Goal: Information Seeking & Learning: Learn about a topic

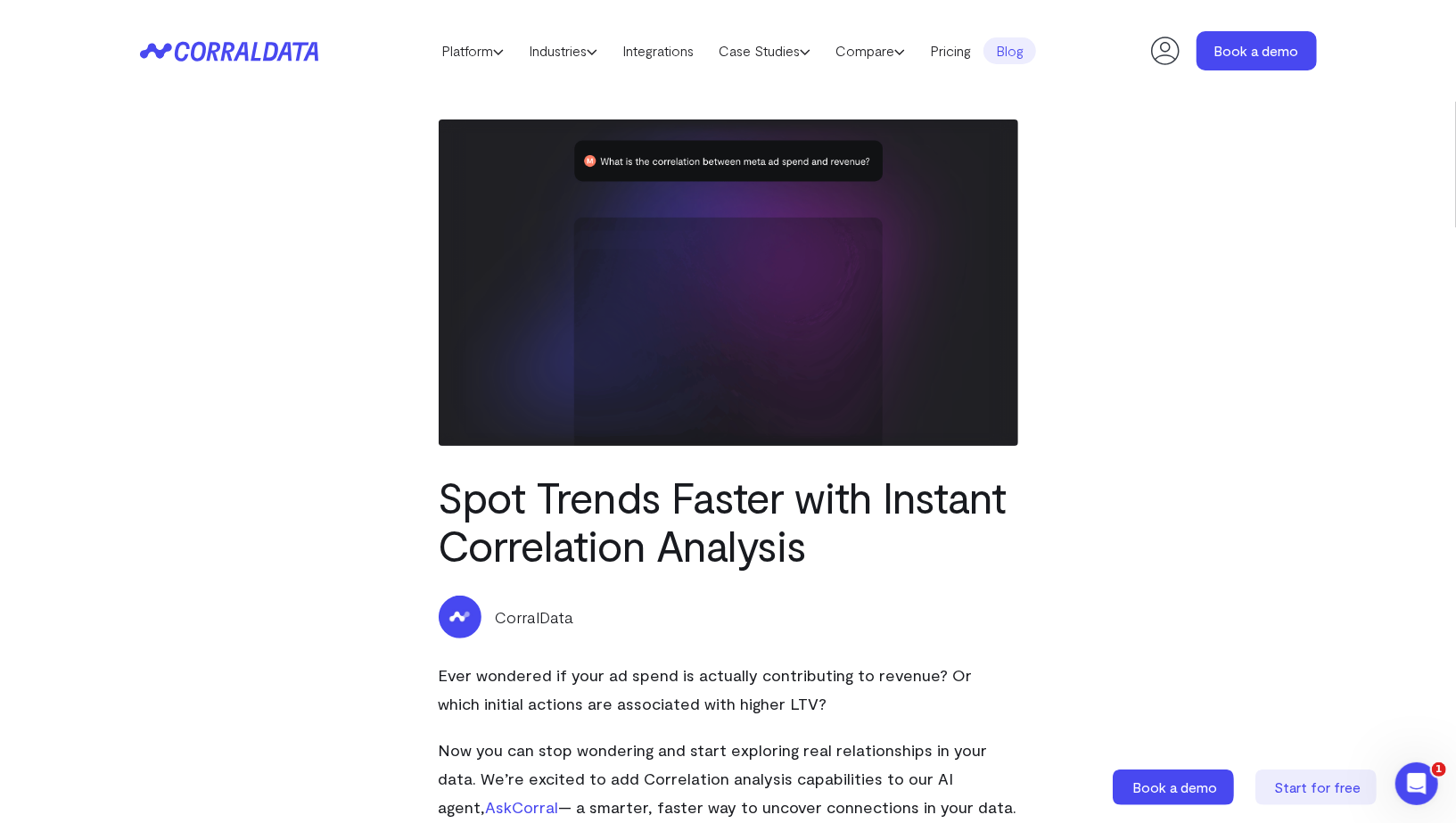
click at [1032, 42] on link "Blog" at bounding box center [1009, 51] width 53 height 27
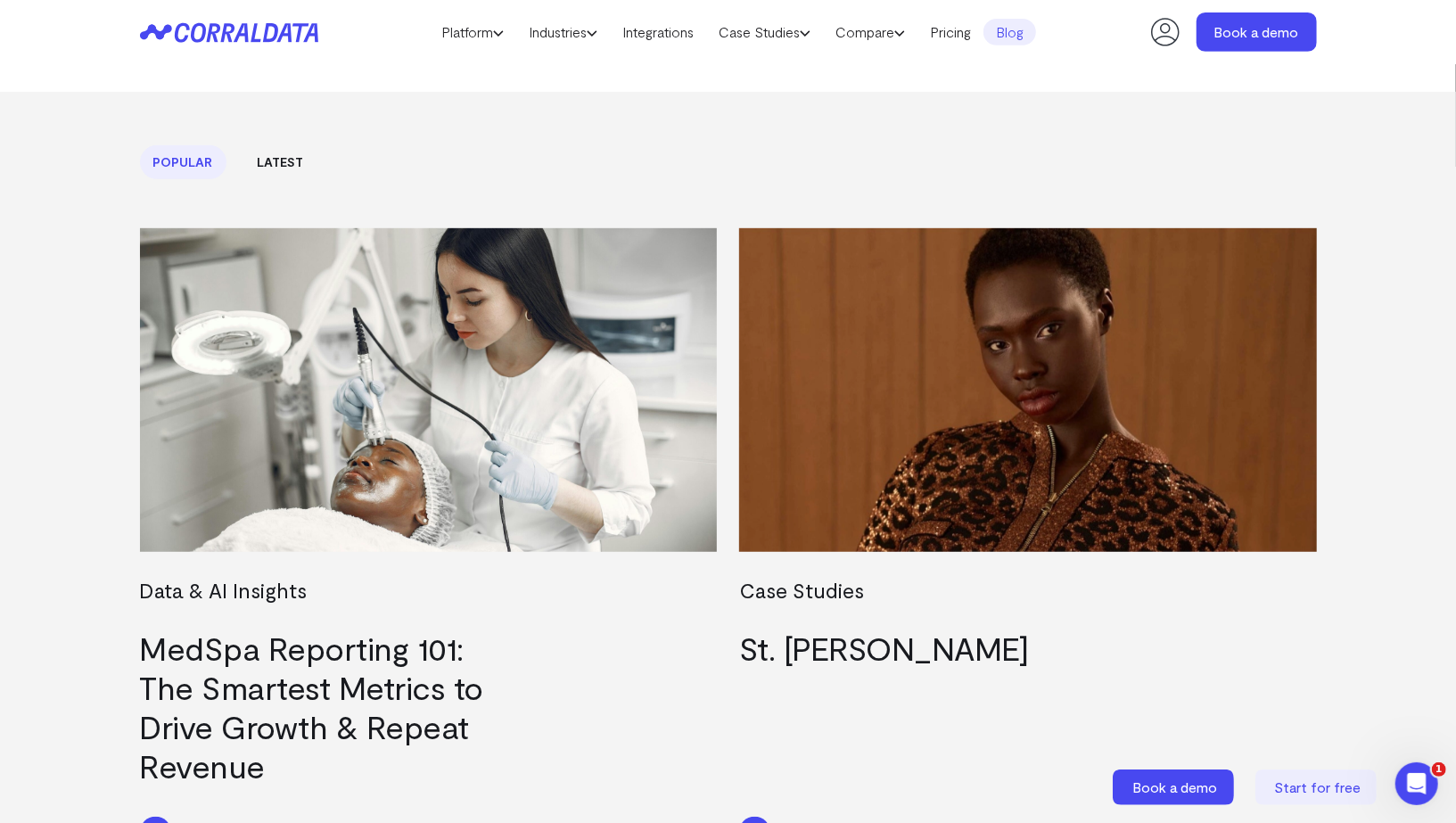
click at [271, 158] on link "Latest" at bounding box center [281, 162] width 73 height 34
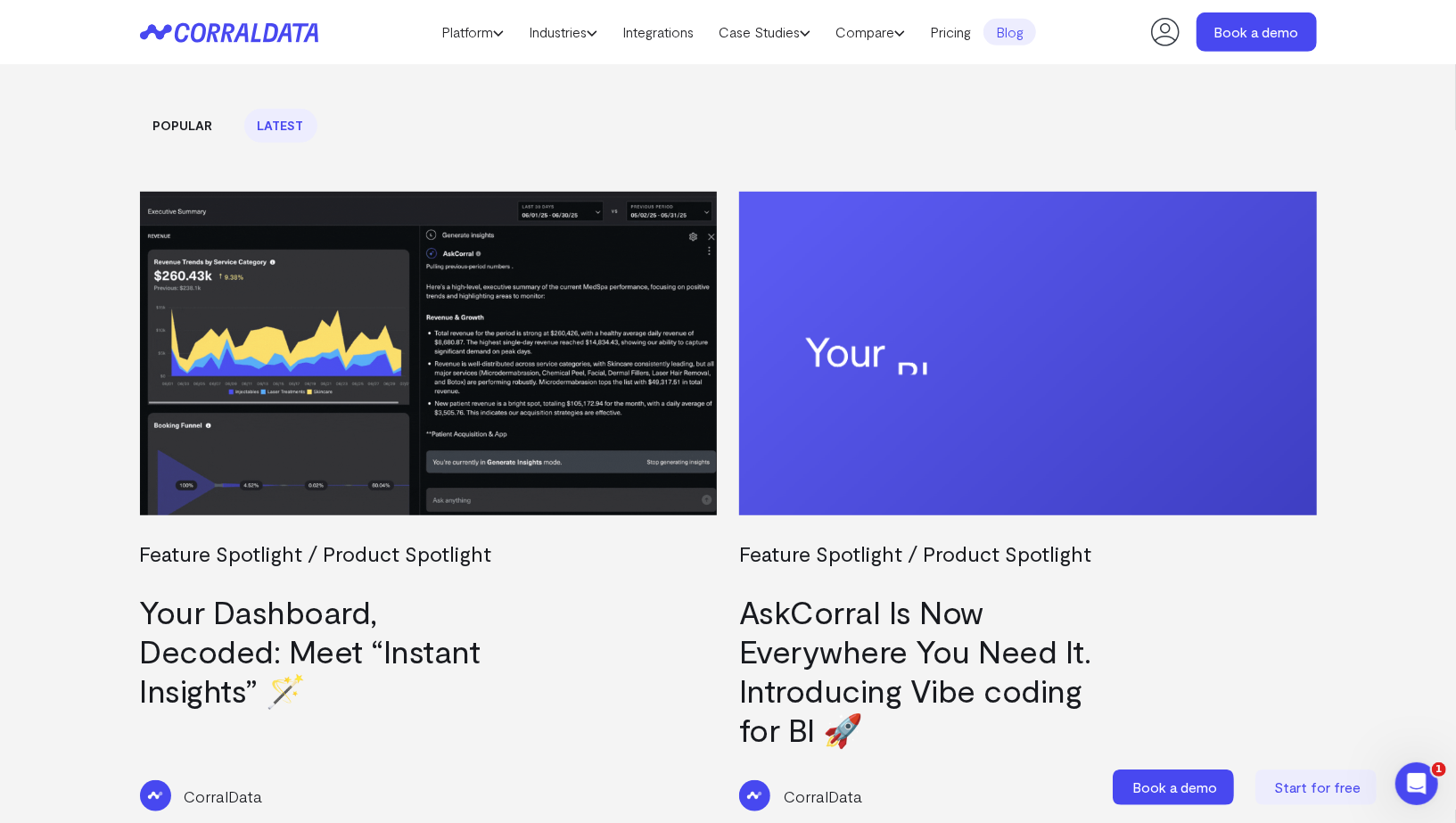
scroll to position [552, 0]
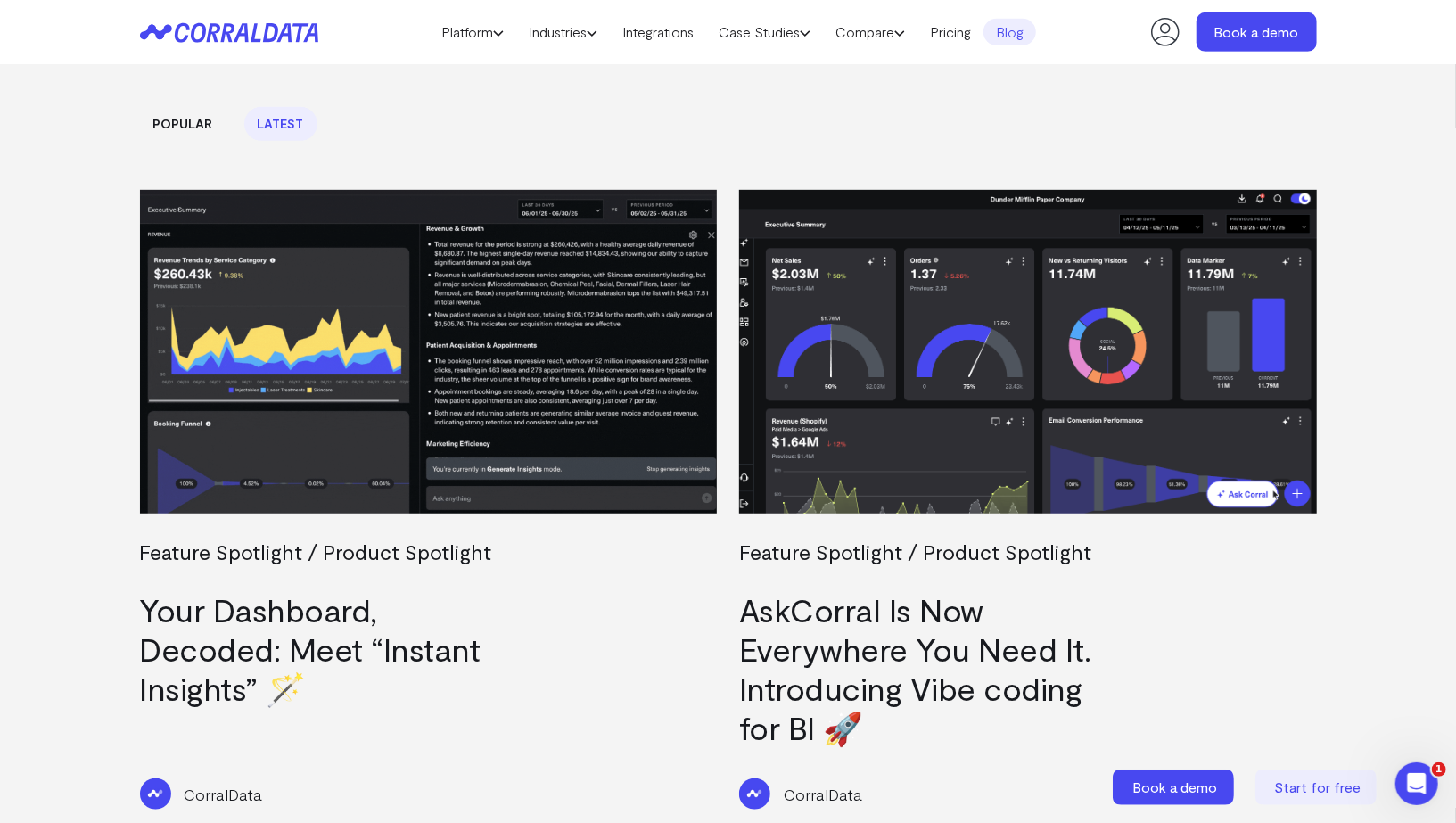
click at [284, 612] on link "Your Dashboard, Decoded: Meet “Instant Insights” 🪄" at bounding box center [310, 648] width 341 height 116
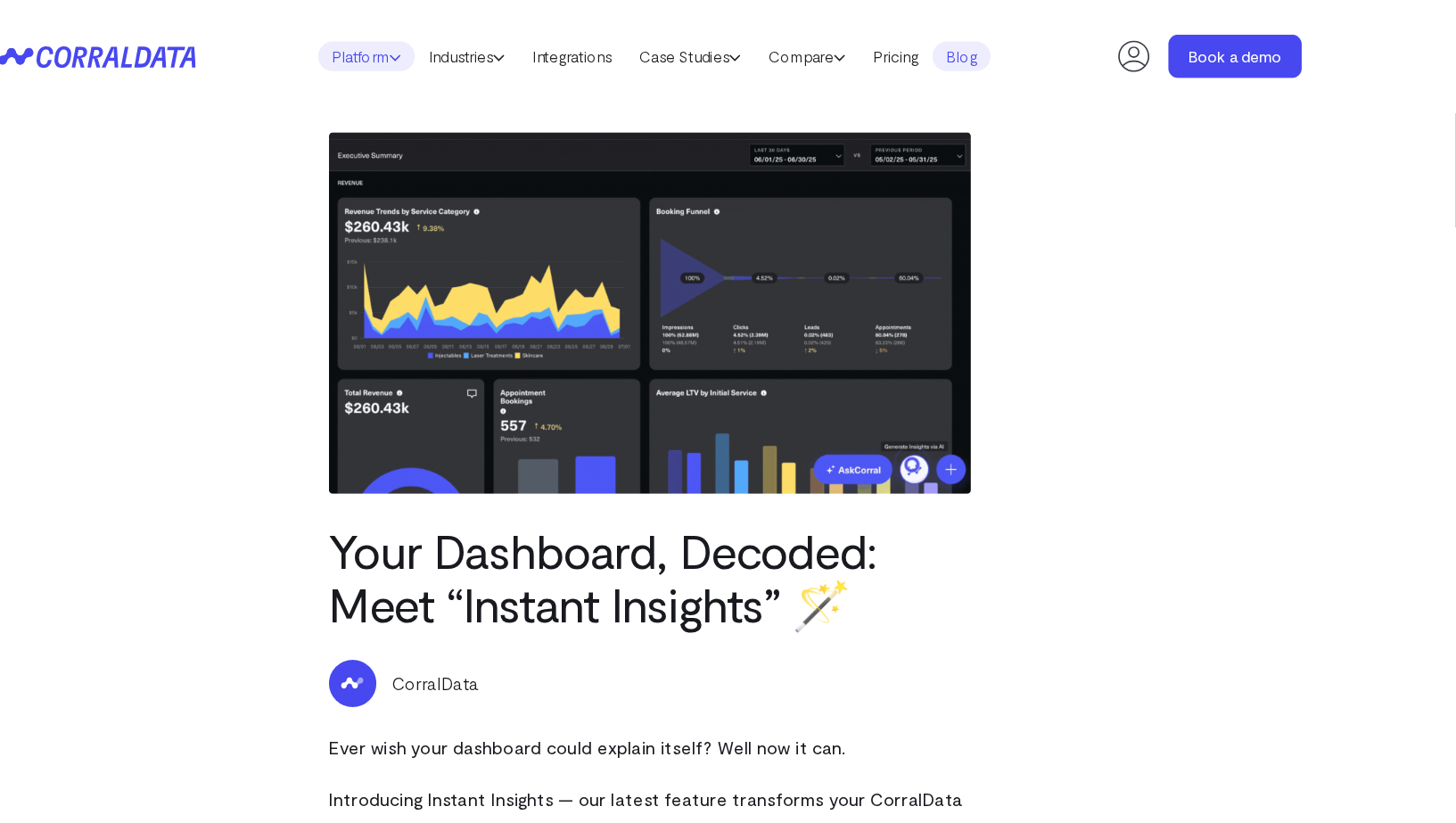
click at [493, 56] on icon at bounding box center [499, 52] width 11 height 11
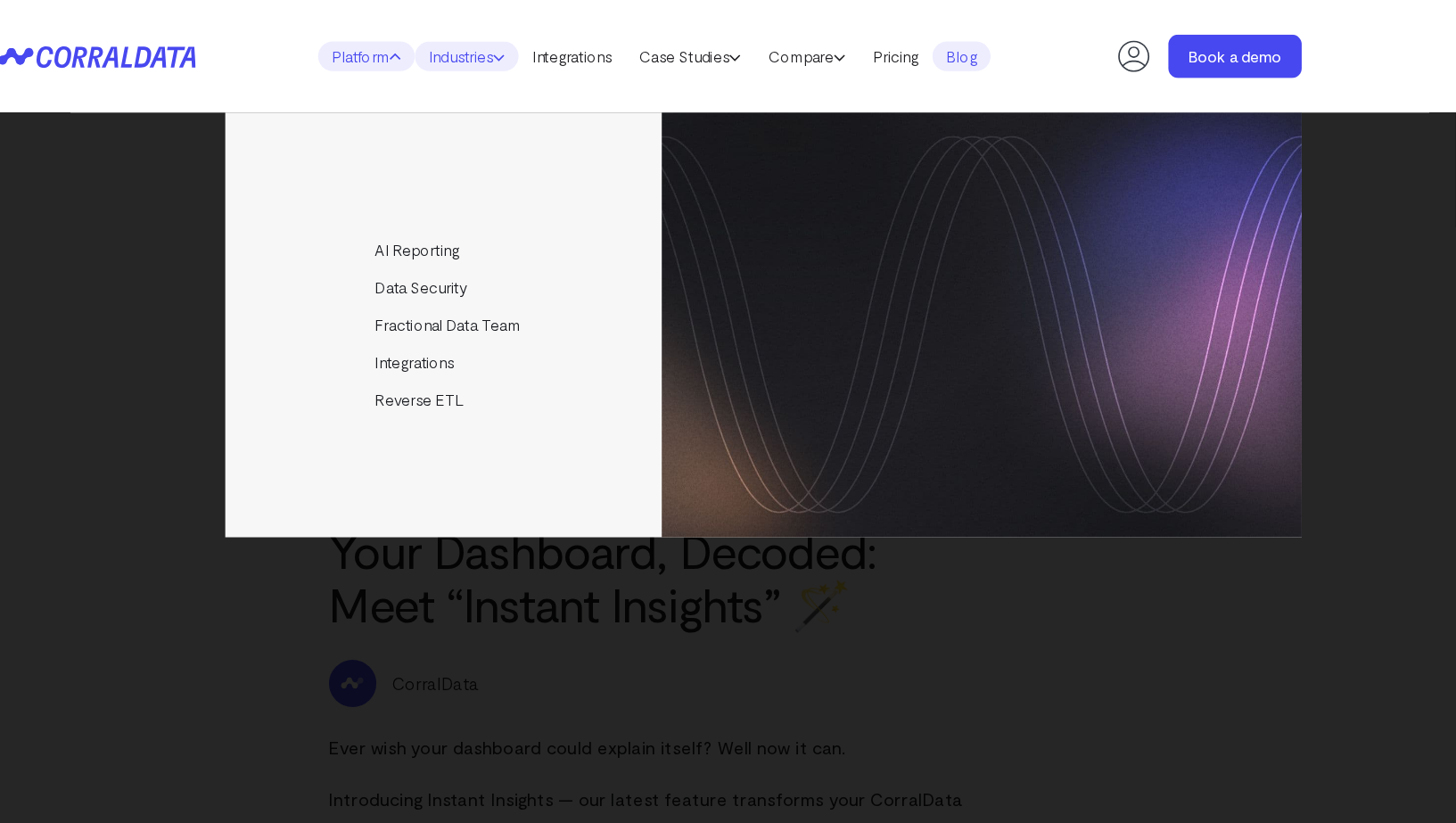
click at [561, 51] on link "Industries" at bounding box center [562, 51] width 93 height 27
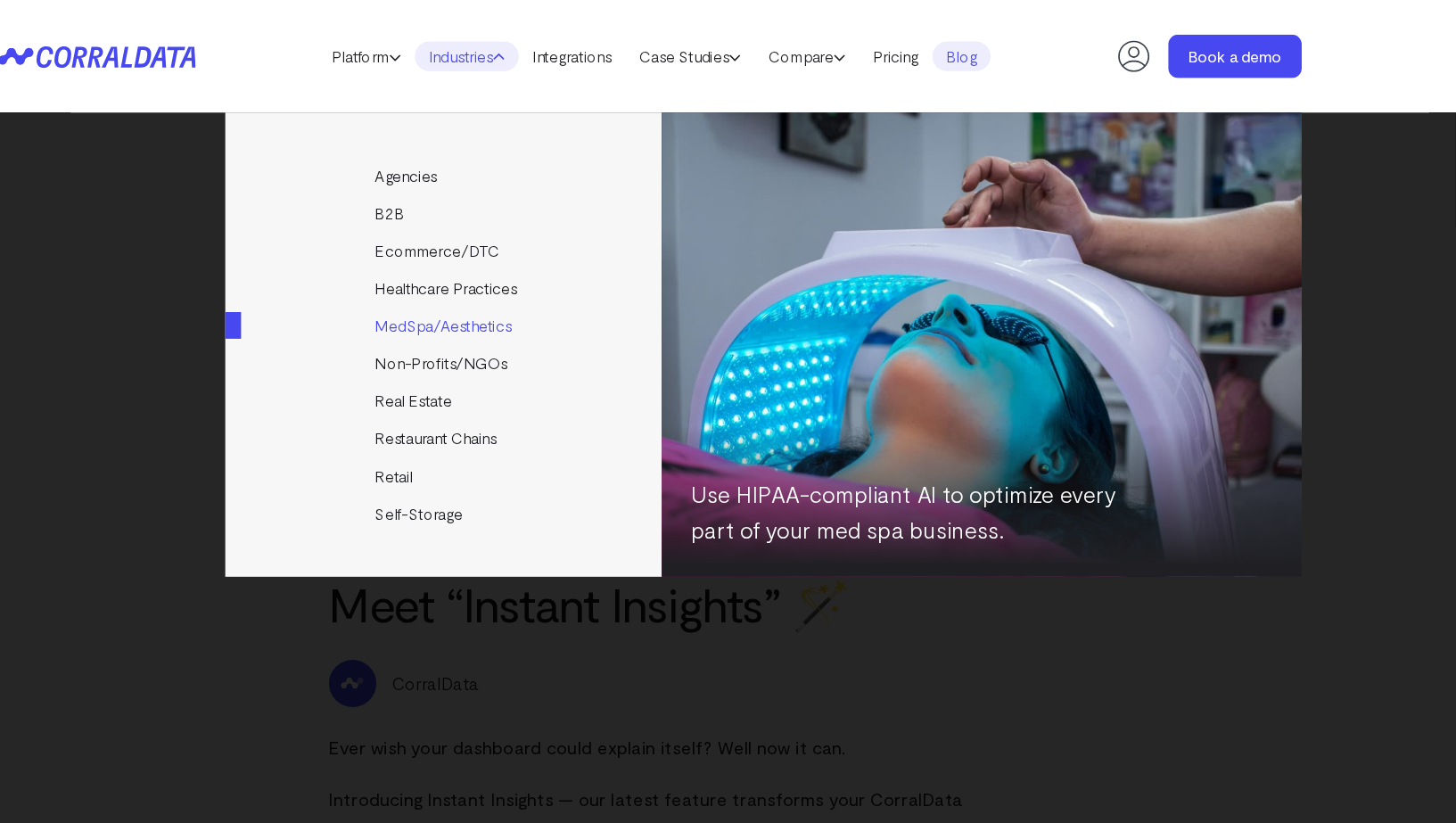
click at [523, 298] on link "MedSpa/Aesthetics" at bounding box center [544, 294] width 397 height 34
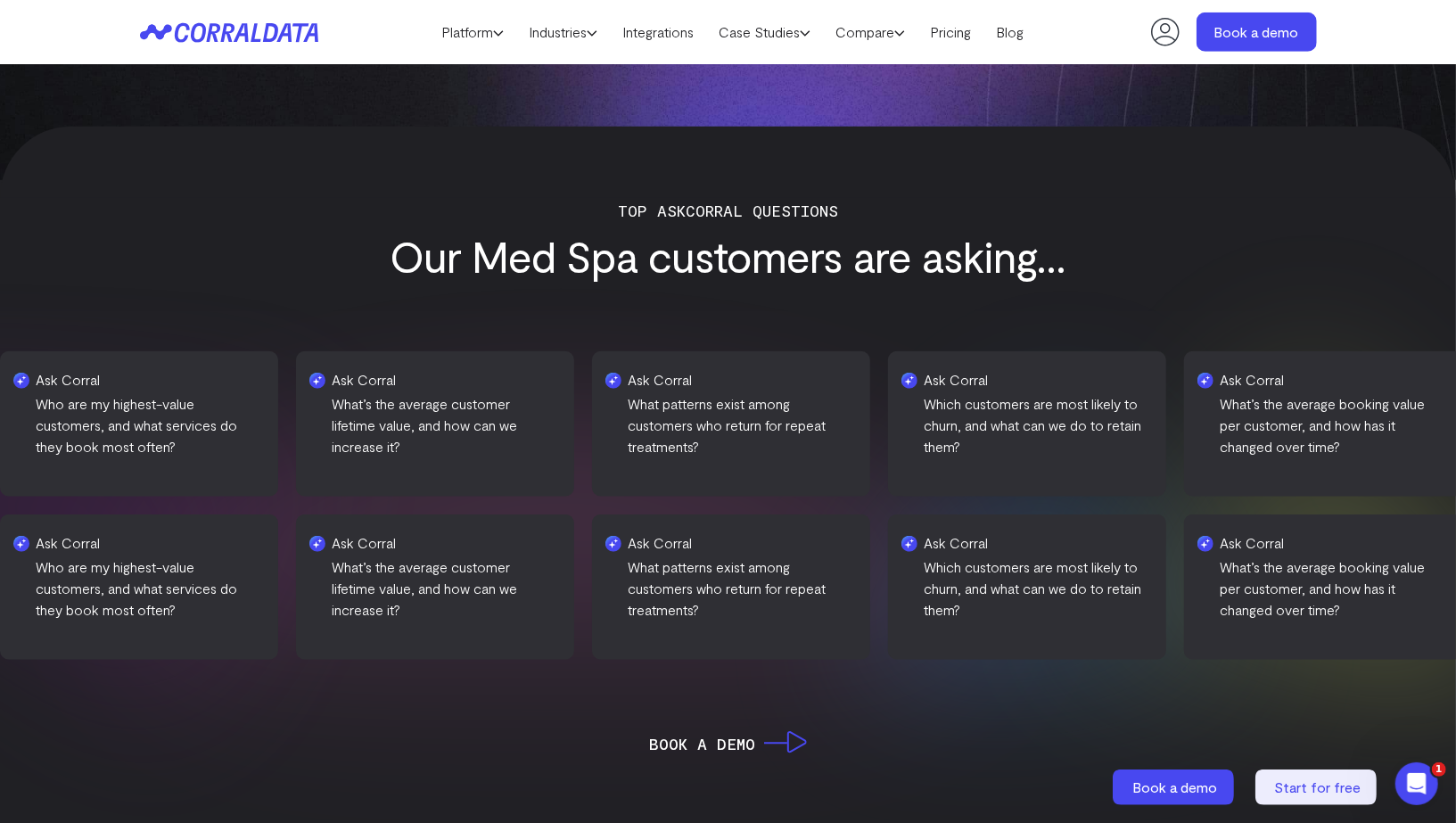
scroll to position [829, 0]
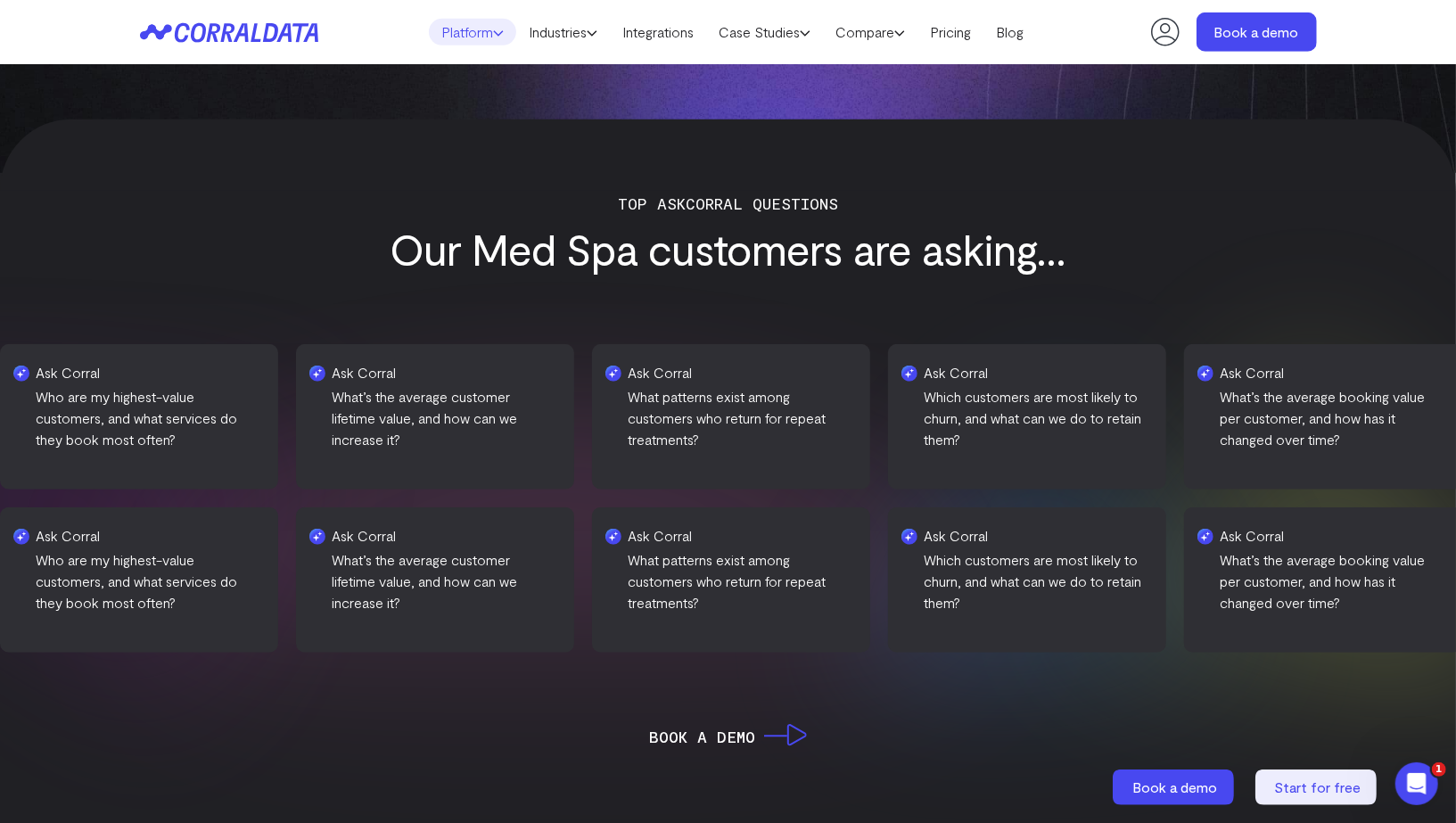
click at [471, 38] on link "Platform" at bounding box center [472, 31] width 88 height 27
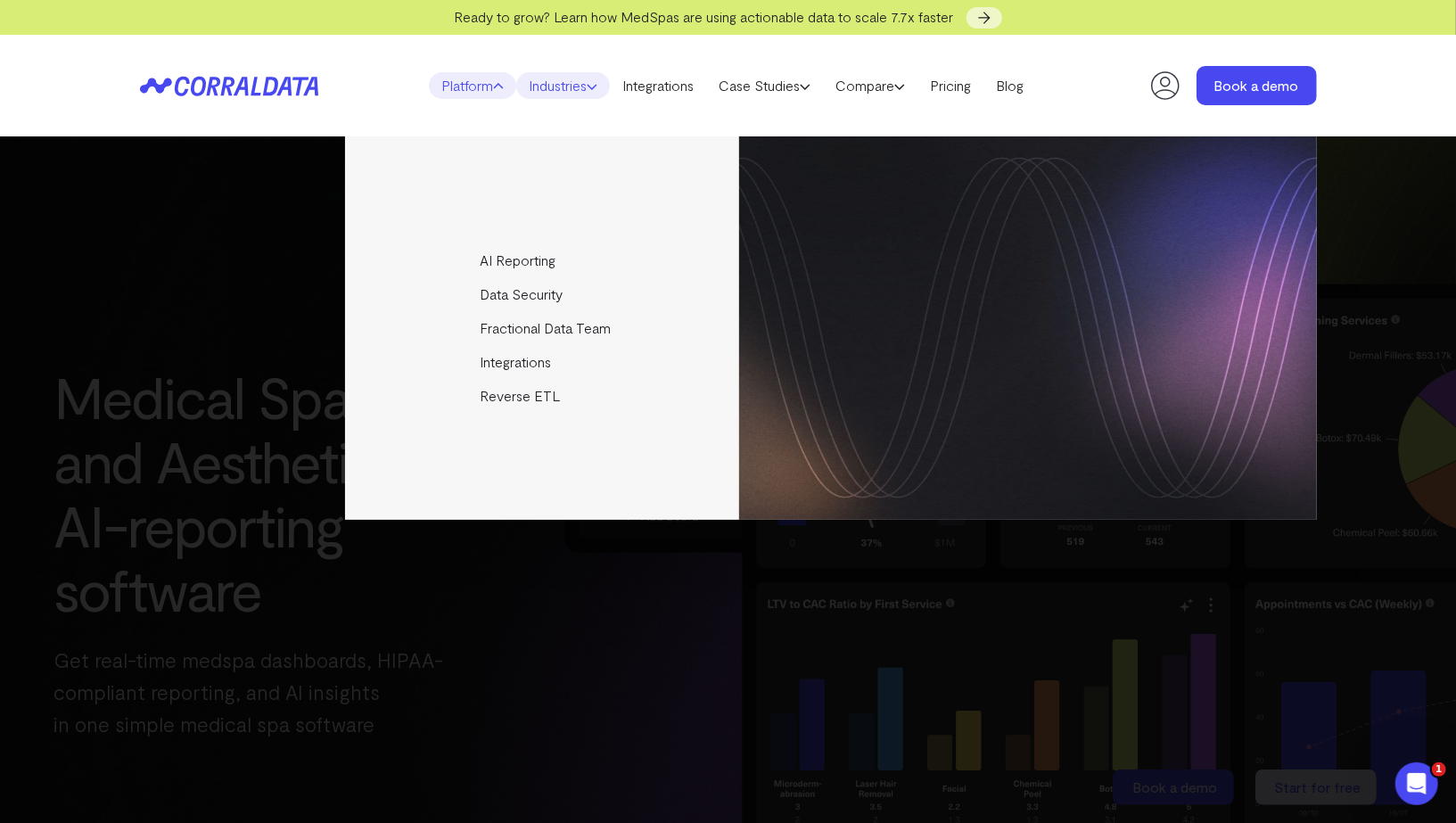
click at [539, 79] on link "Industries" at bounding box center [562, 85] width 93 height 27
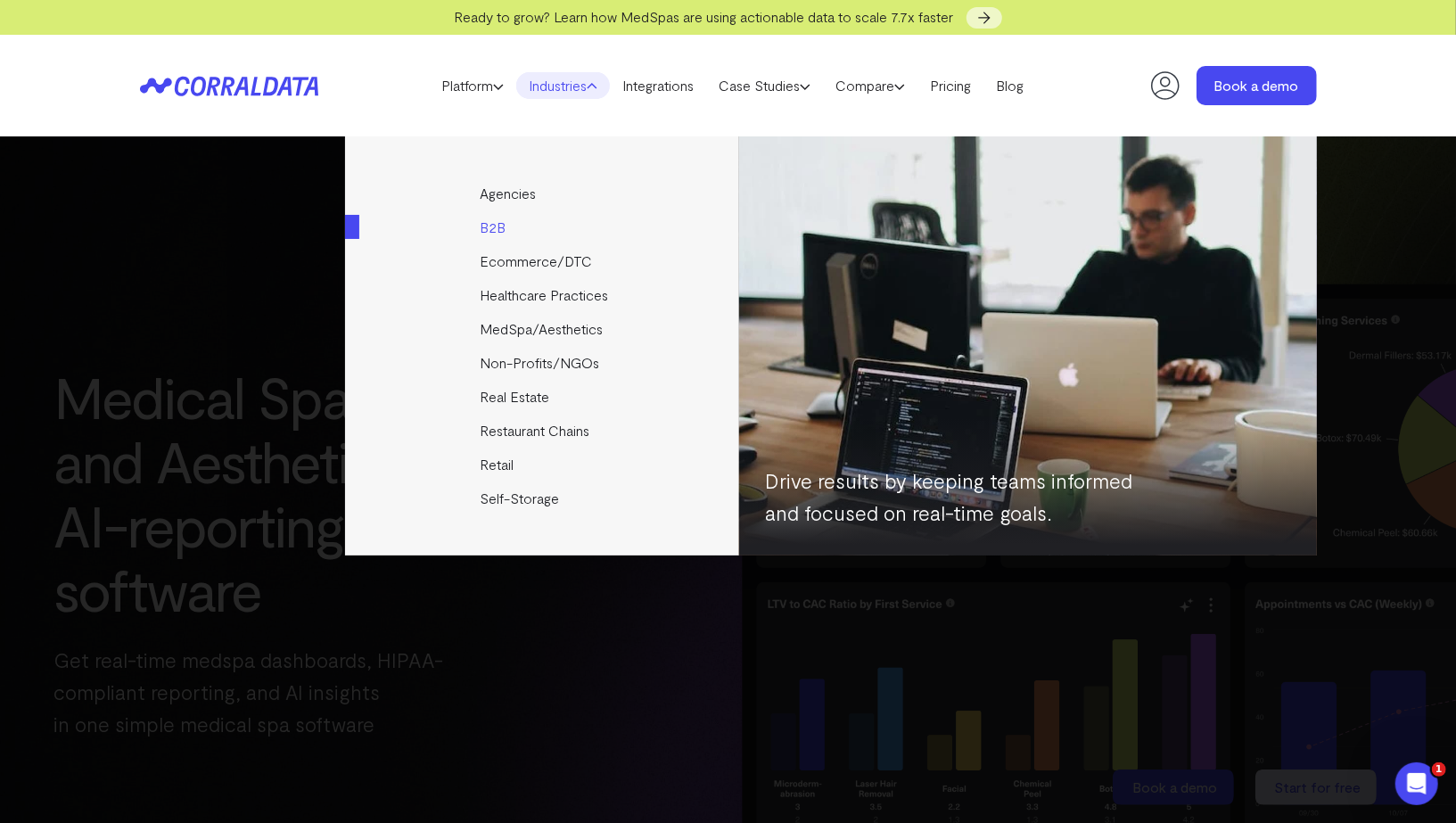
click at [507, 225] on link "B2B" at bounding box center [544, 227] width 397 height 34
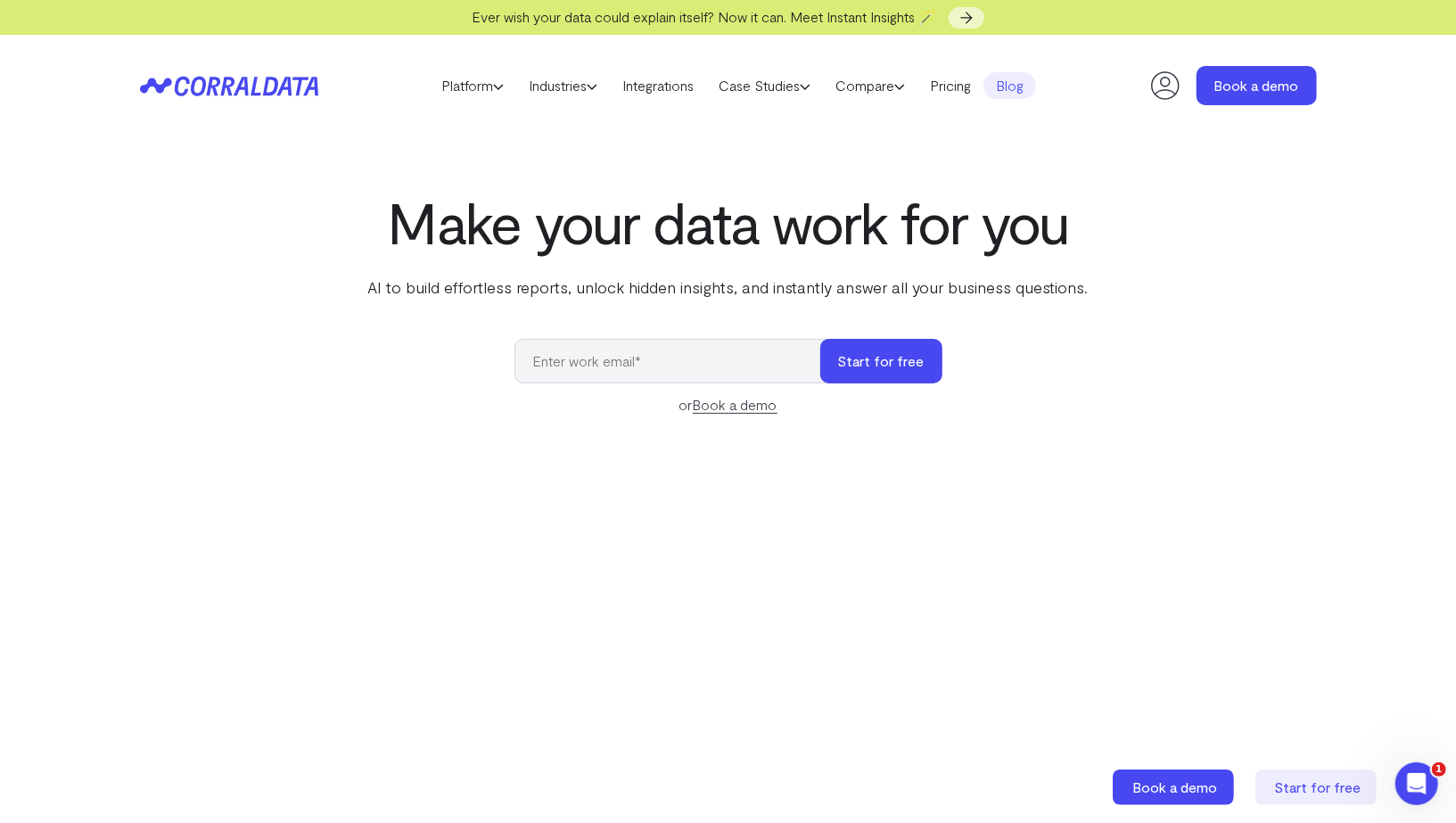
click at [1010, 89] on link "Blog" at bounding box center [1009, 85] width 53 height 27
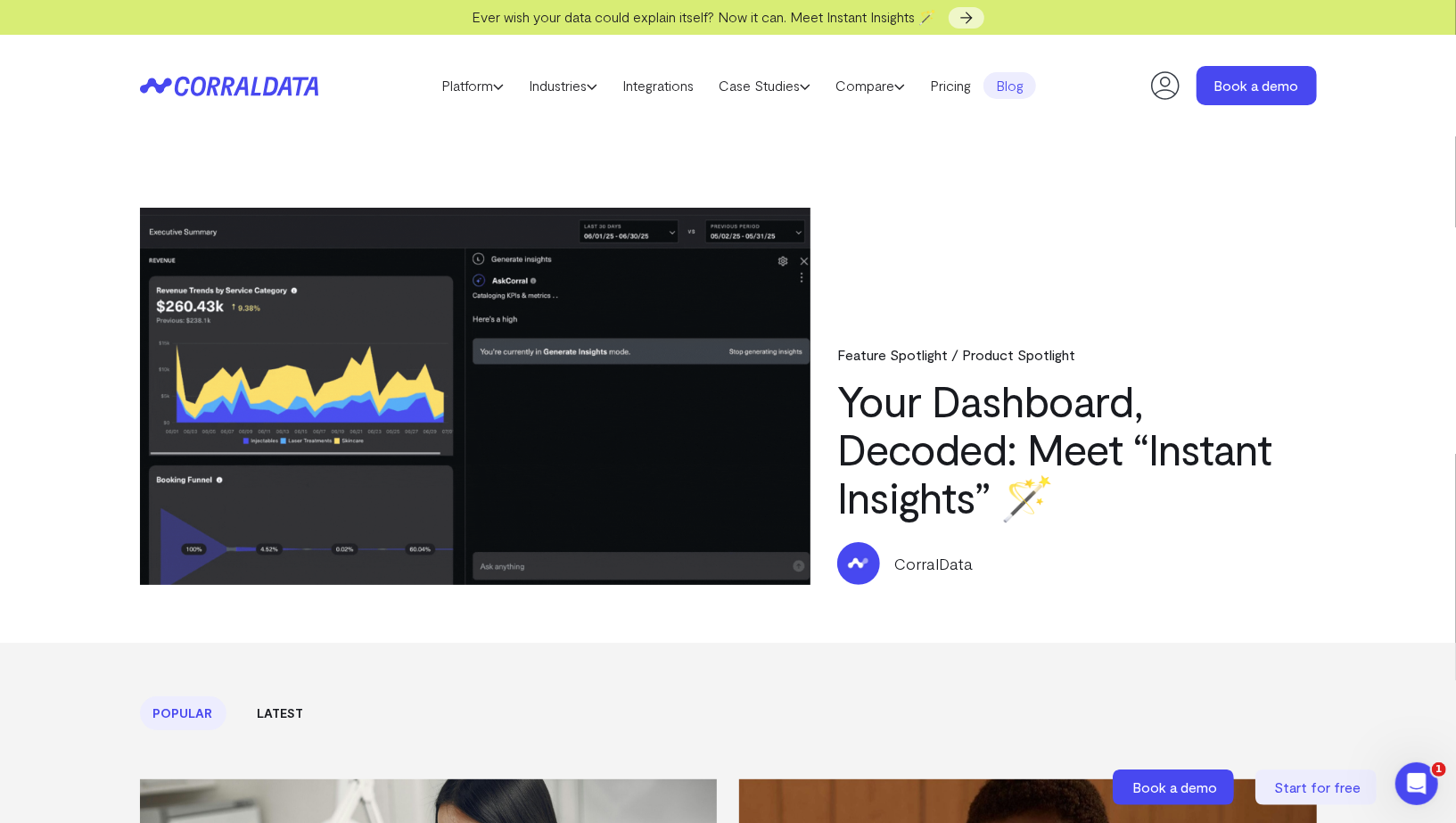
click at [1171, 79] on icon at bounding box center [1165, 85] width 36 height 36
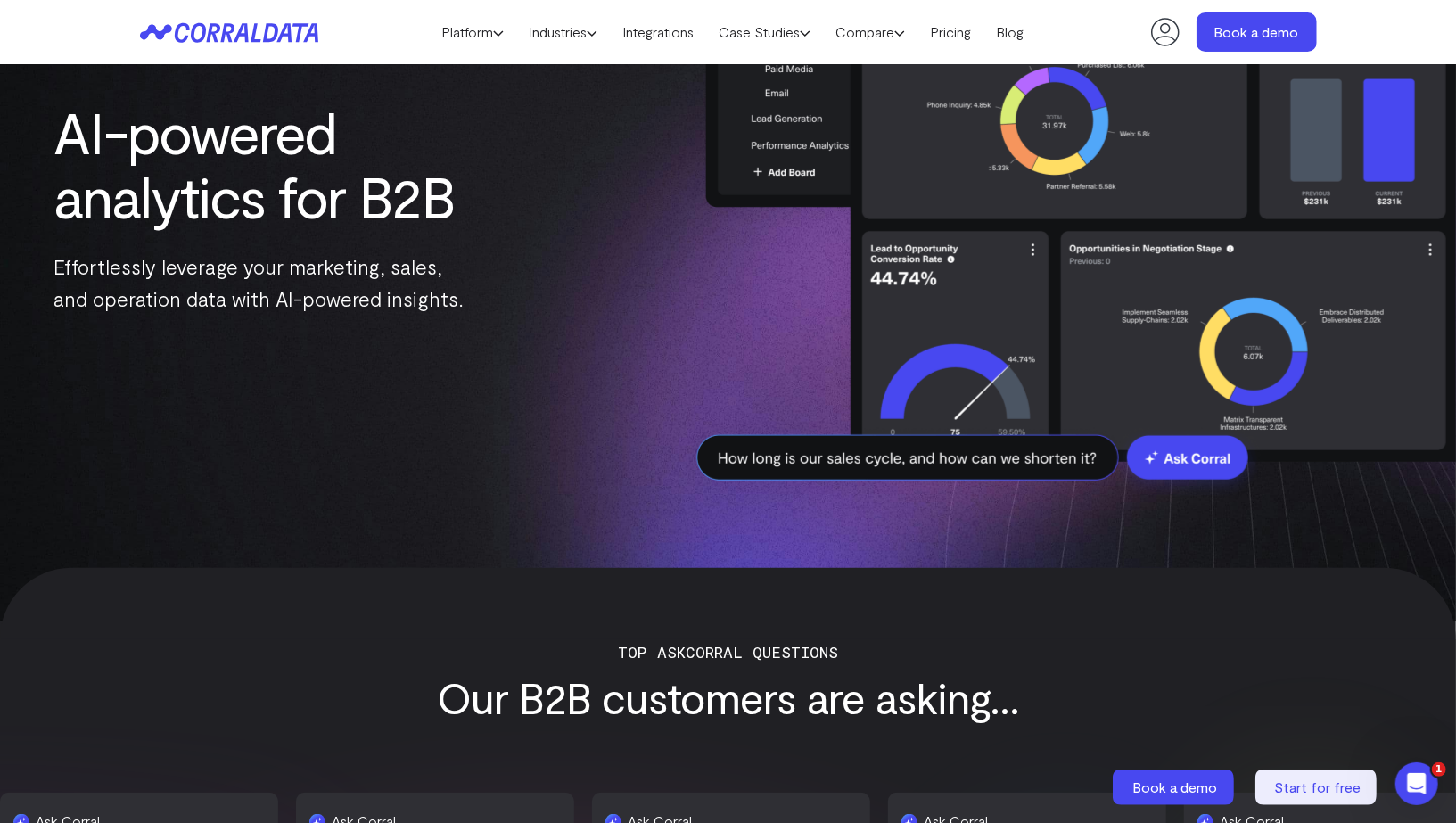
scroll to position [142, 0]
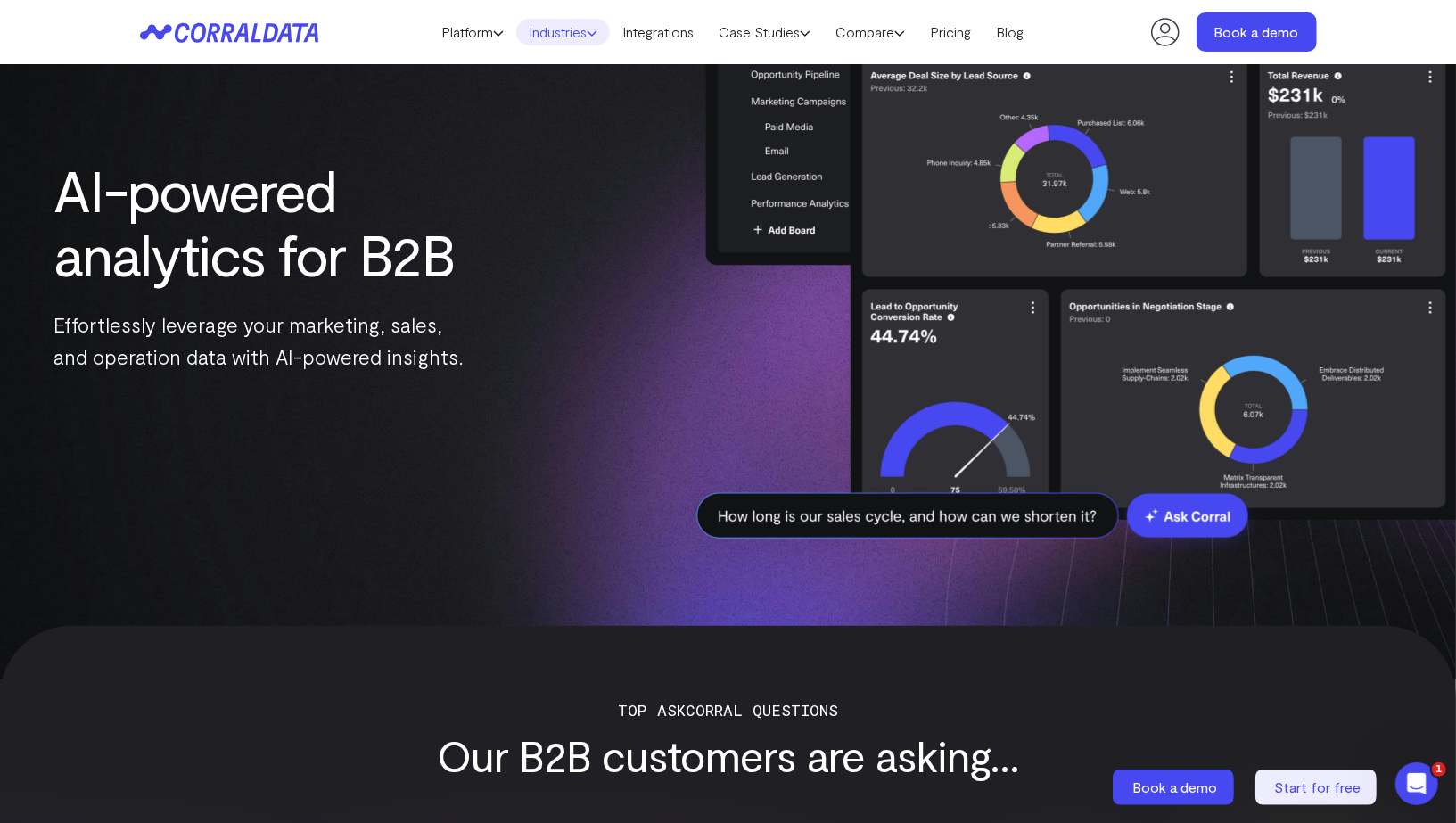
click at [554, 34] on link "Industries" at bounding box center [562, 31] width 93 height 27
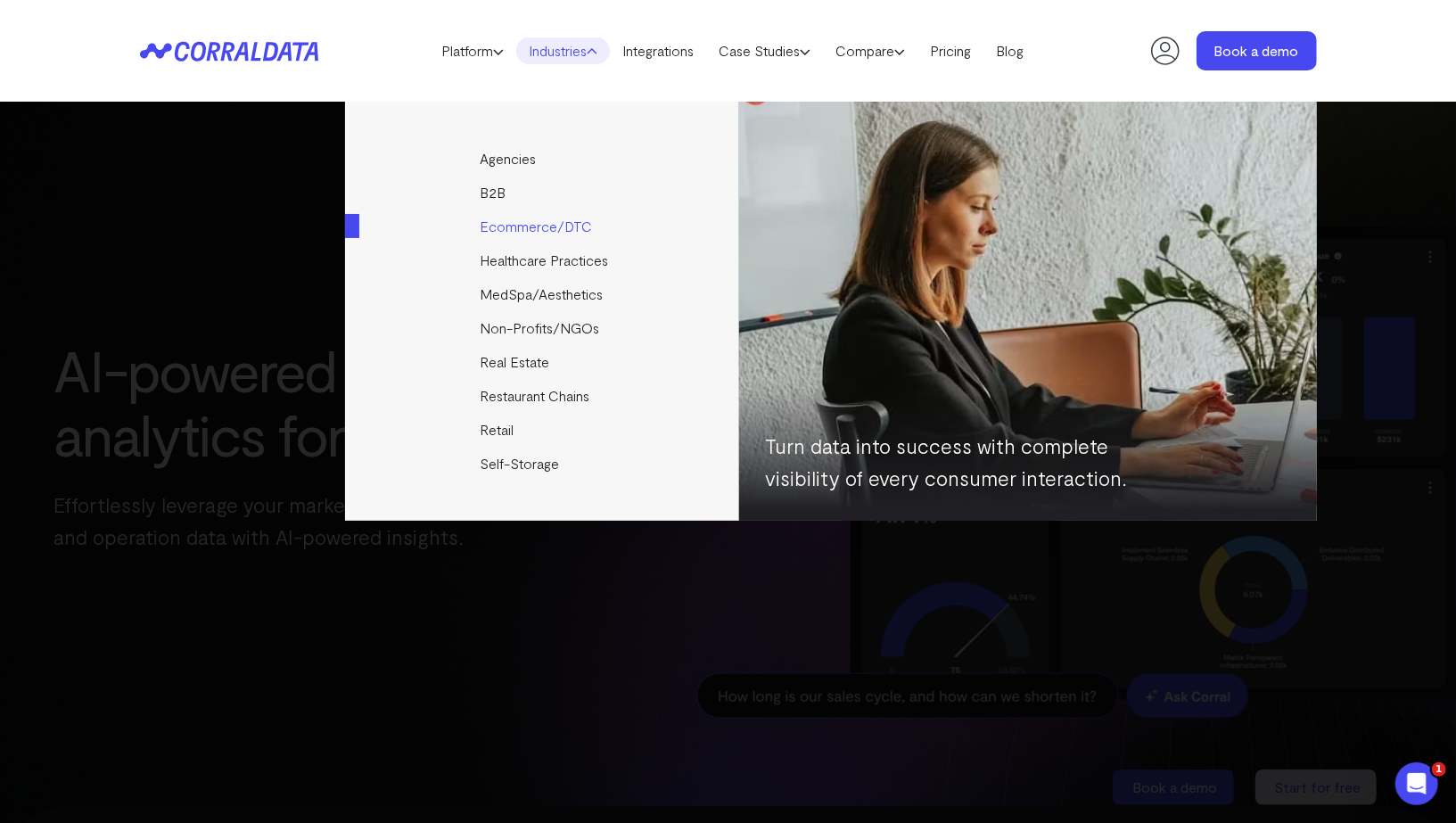
click at [505, 220] on link "Ecommerce/DTC" at bounding box center [544, 226] width 397 height 34
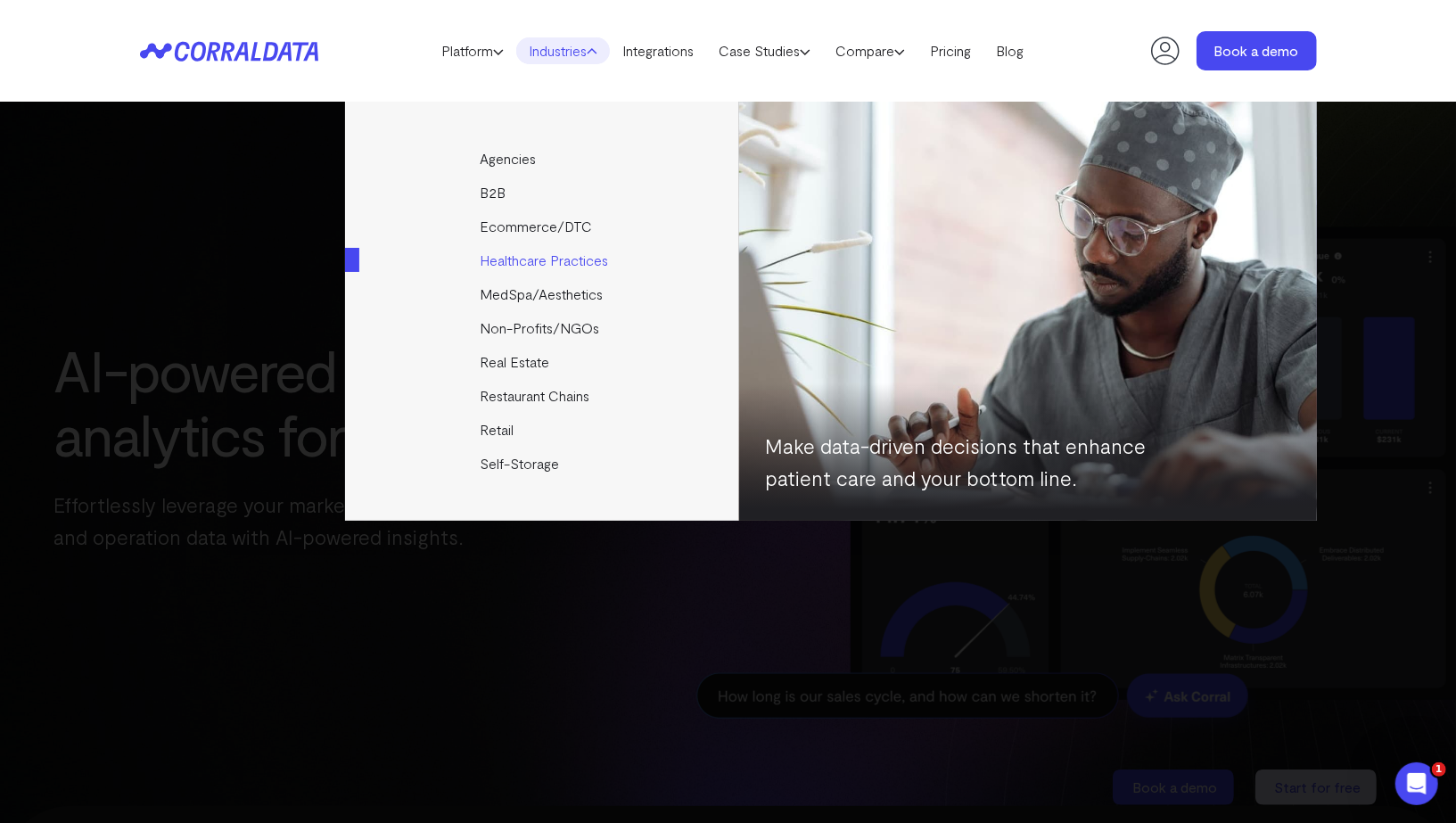
click at [506, 261] on link "Healthcare Practices" at bounding box center [544, 260] width 397 height 34
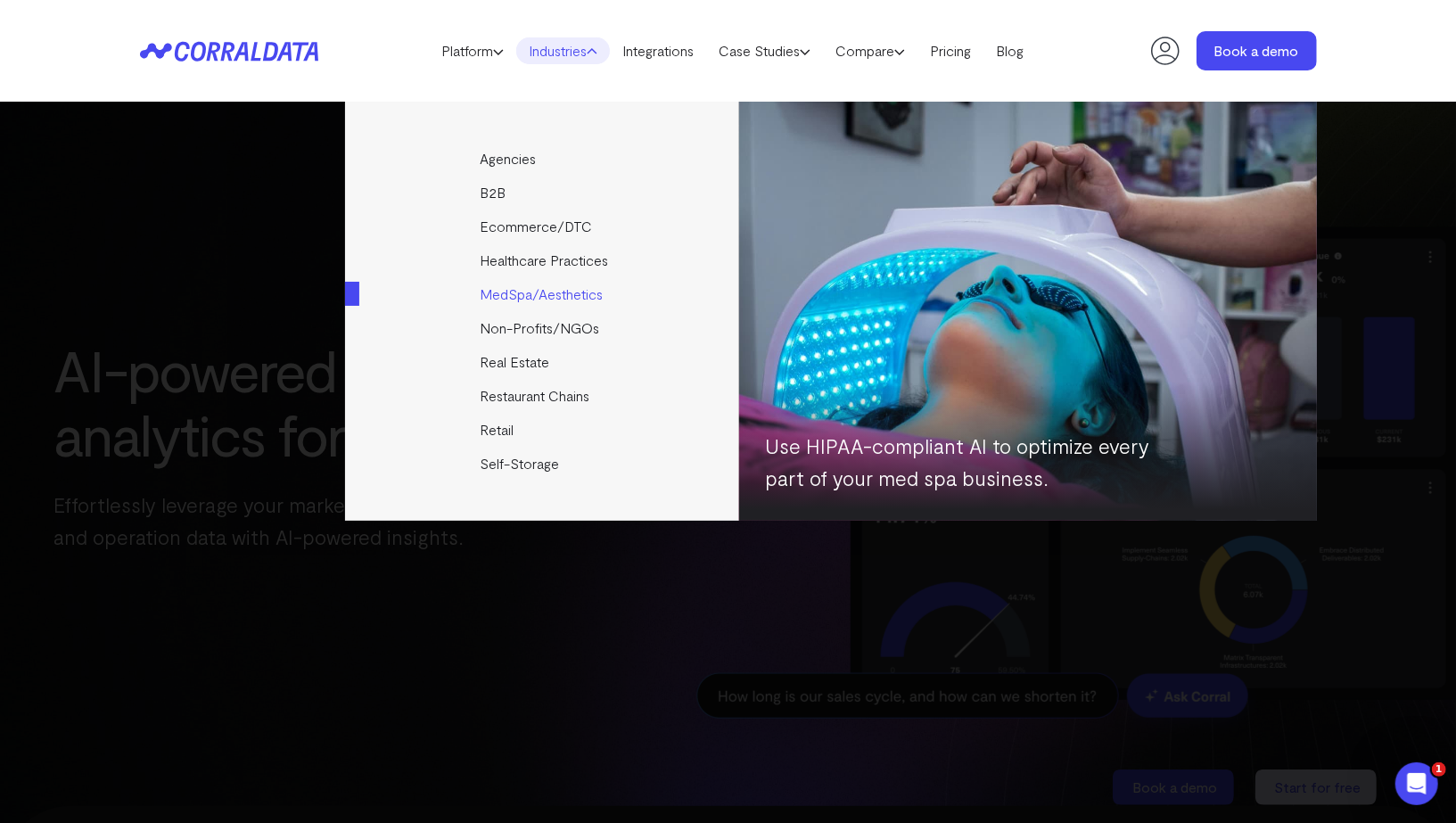
click at [506, 287] on link "MedSpa/Aesthetics" at bounding box center [544, 294] width 397 height 34
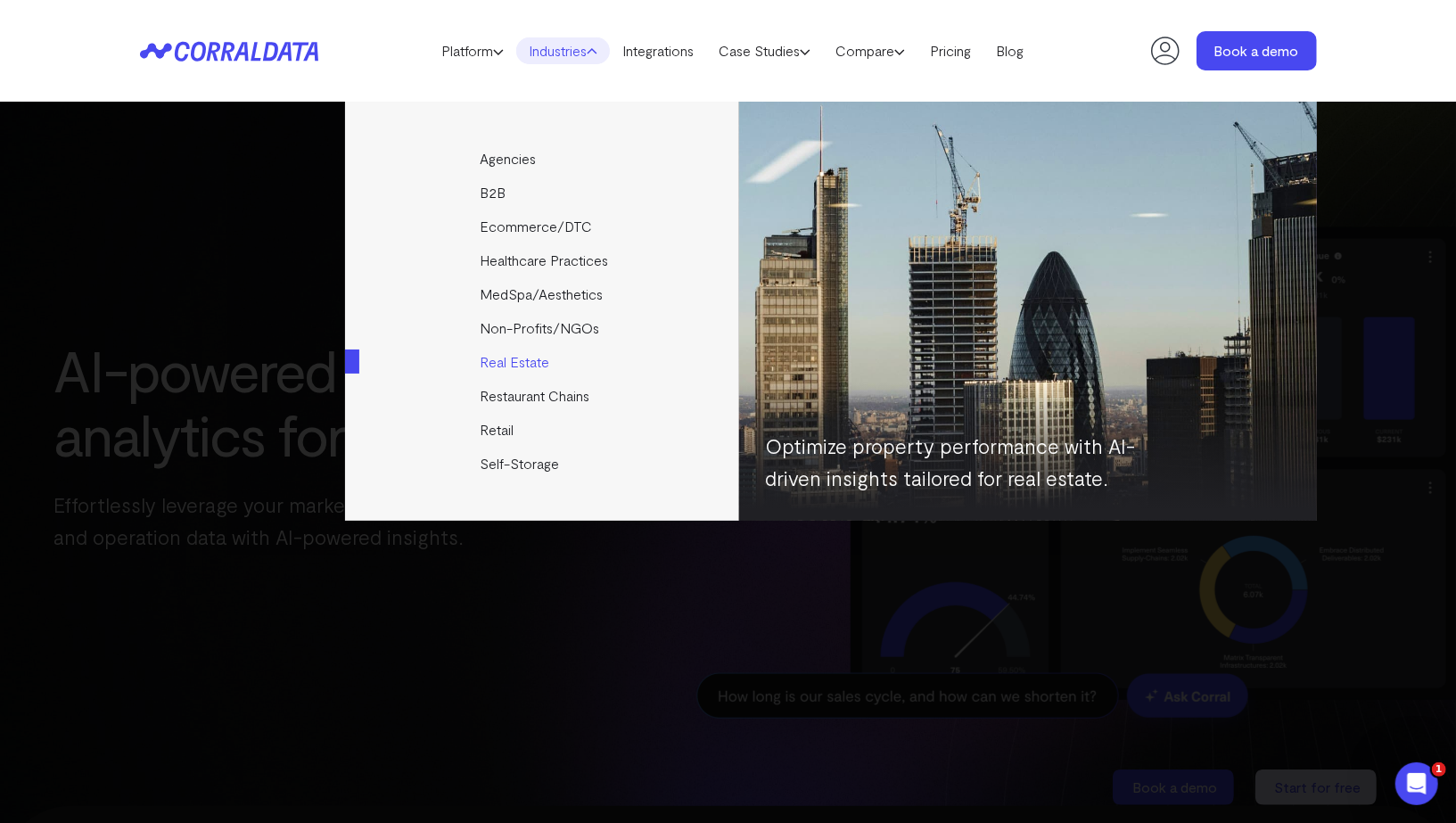
click at [517, 365] on link "Real Estate" at bounding box center [544, 362] width 397 height 34
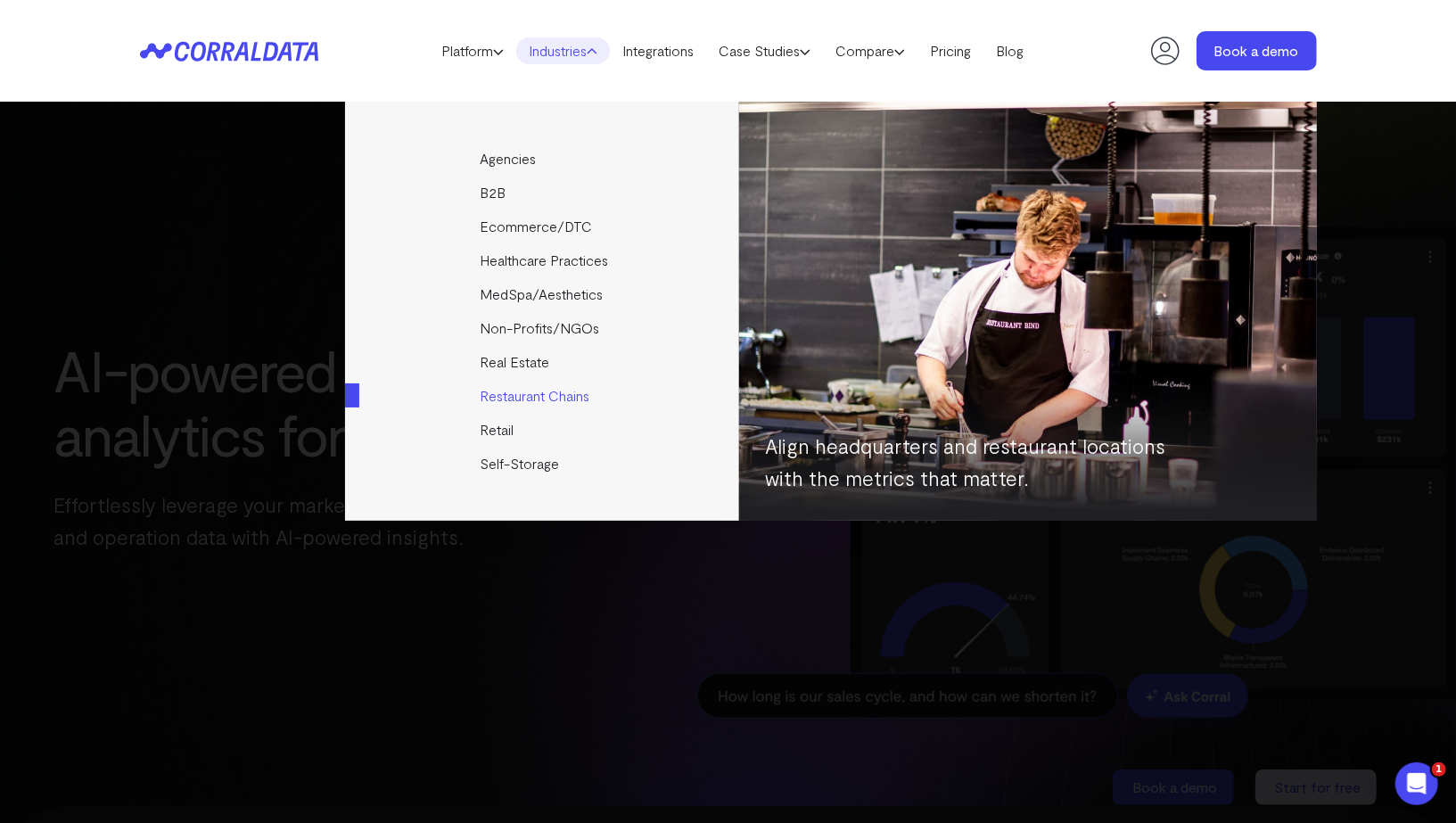
click at [517, 386] on link "Restaurant Chains" at bounding box center [544, 395] width 397 height 34
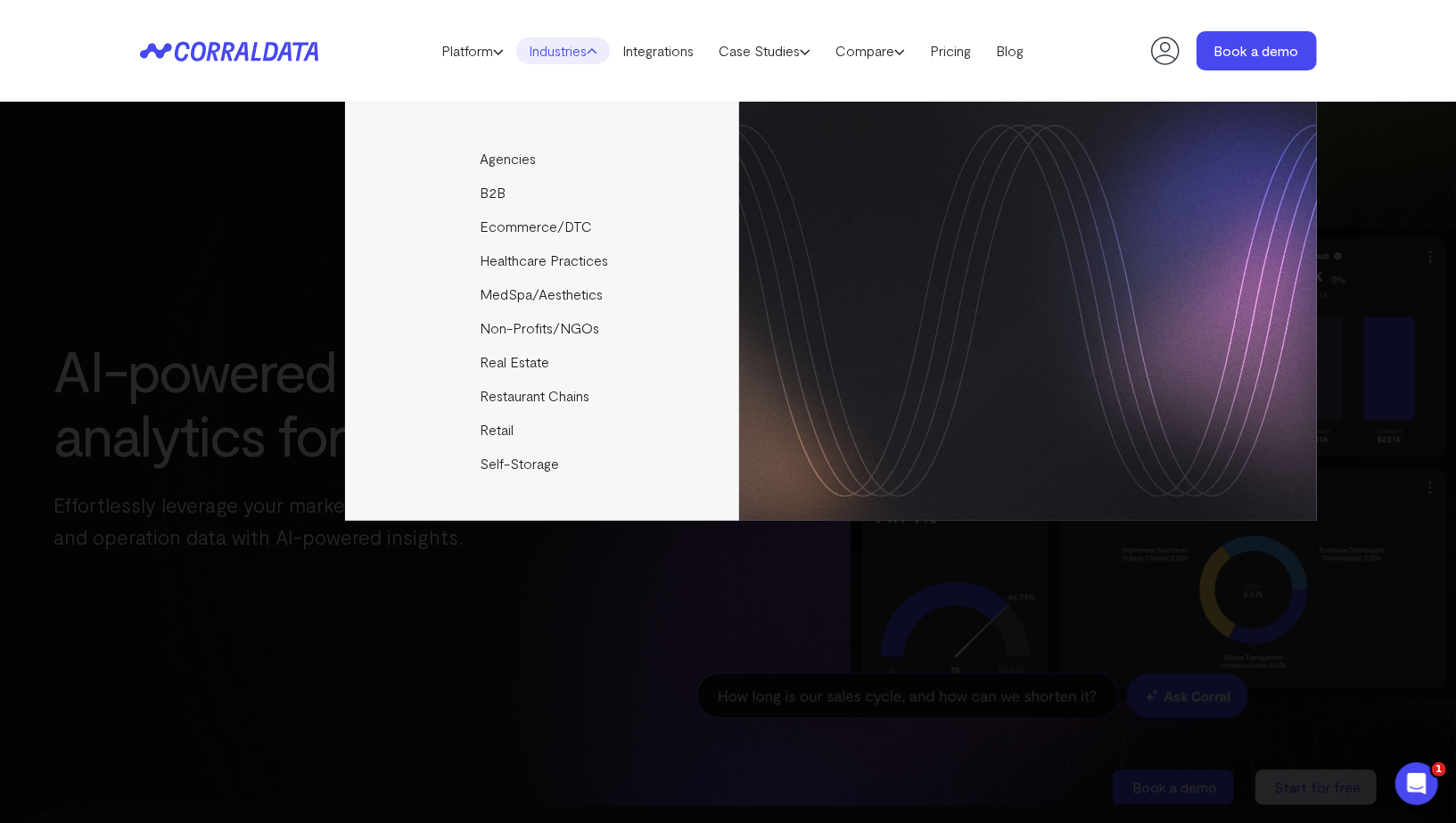
click at [657, 623] on div "Agencies Help your clients become data driven faster through seamless reporting…" at bounding box center [728, 462] width 1456 height 721
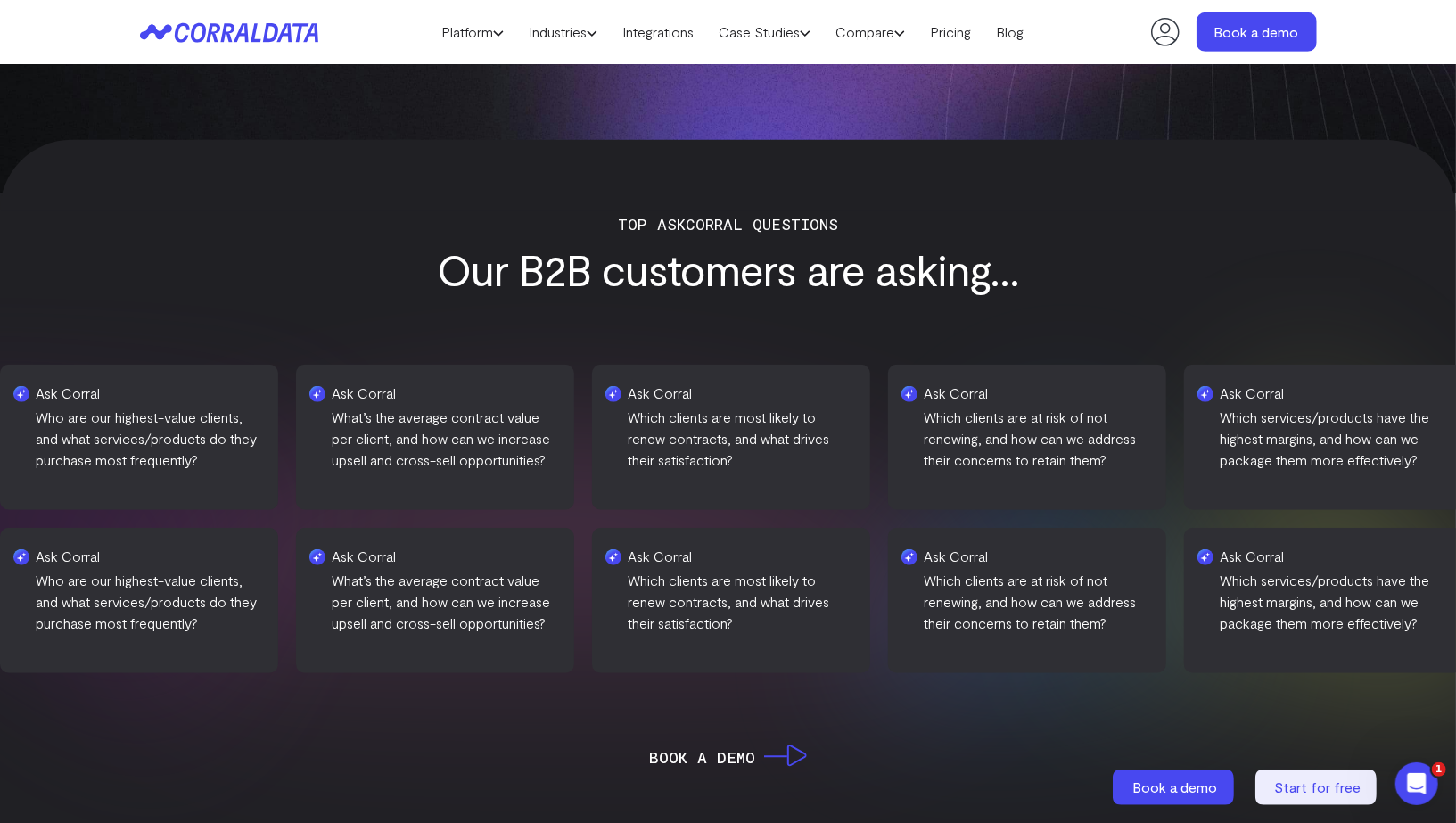
scroll to position [625, 0]
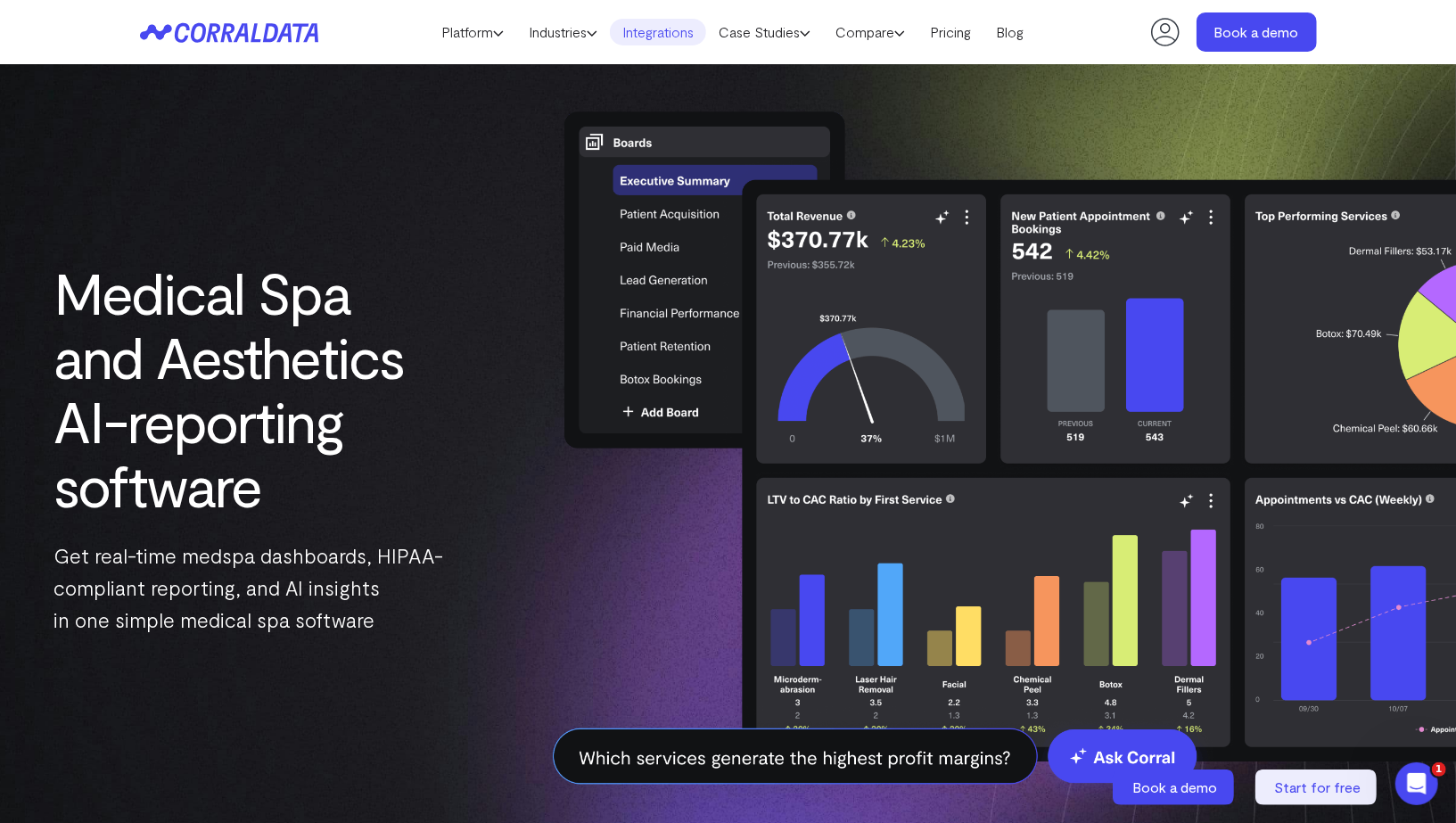
scroll to position [65, 0]
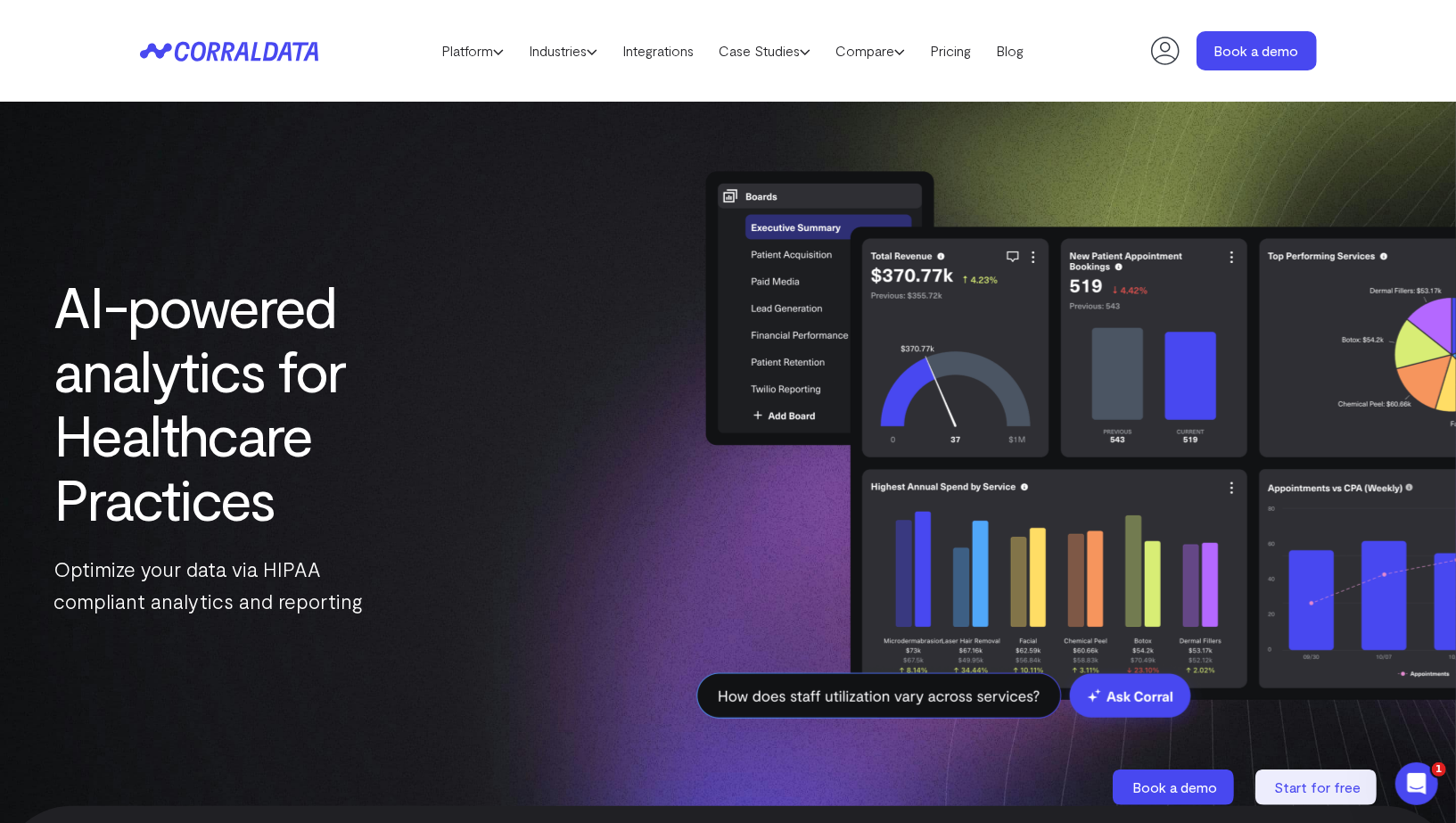
click at [734, 698] on img at bounding box center [1050, 445] width 812 height 634
click at [760, 698] on img at bounding box center [1050, 445] width 812 height 634
click at [805, 698] on img at bounding box center [1050, 445] width 812 height 634
click at [863, 698] on img at bounding box center [1050, 445] width 812 height 634
click at [913, 698] on img at bounding box center [1050, 445] width 812 height 634
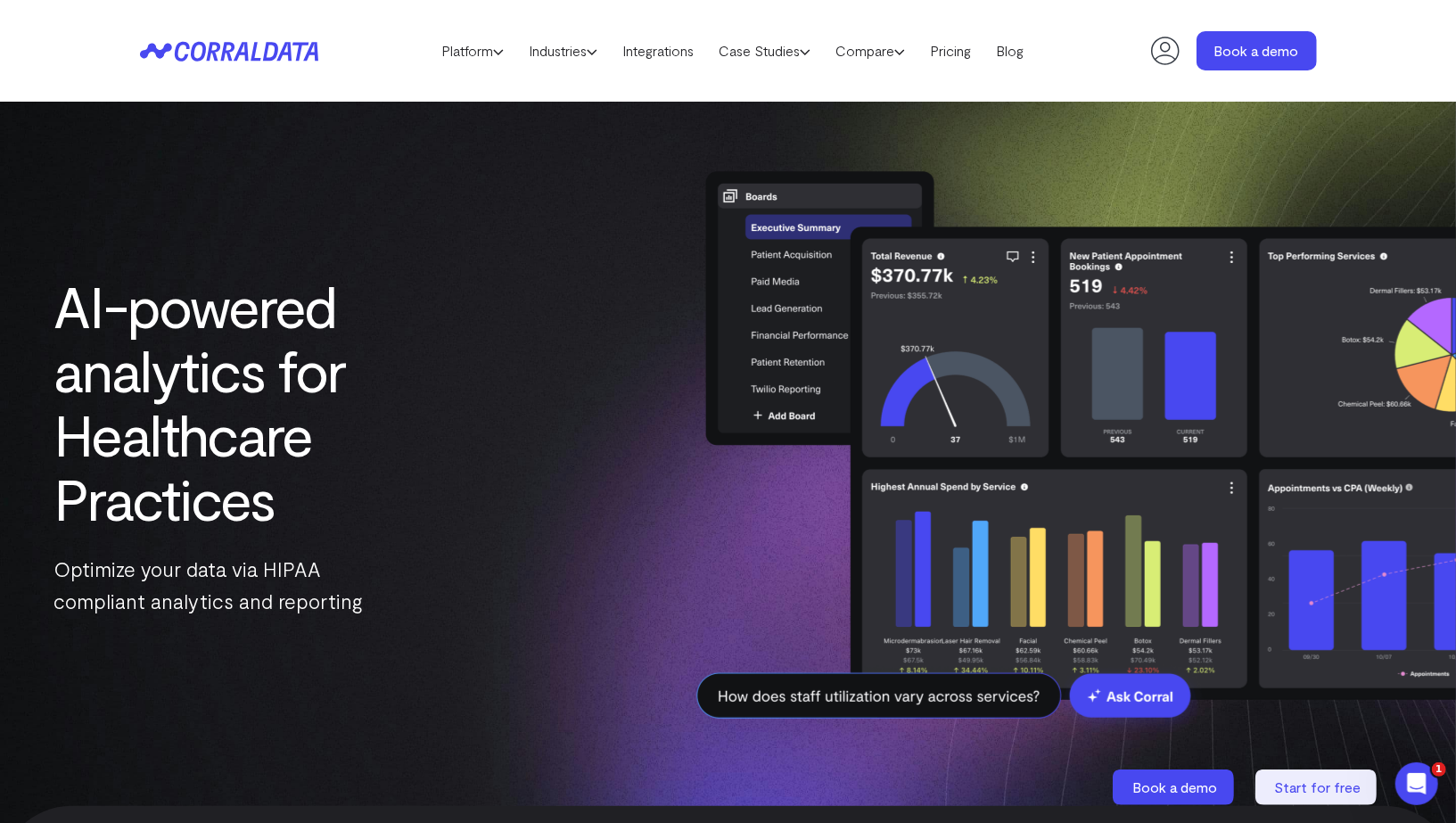
click at [937, 698] on img at bounding box center [1050, 445] width 812 height 634
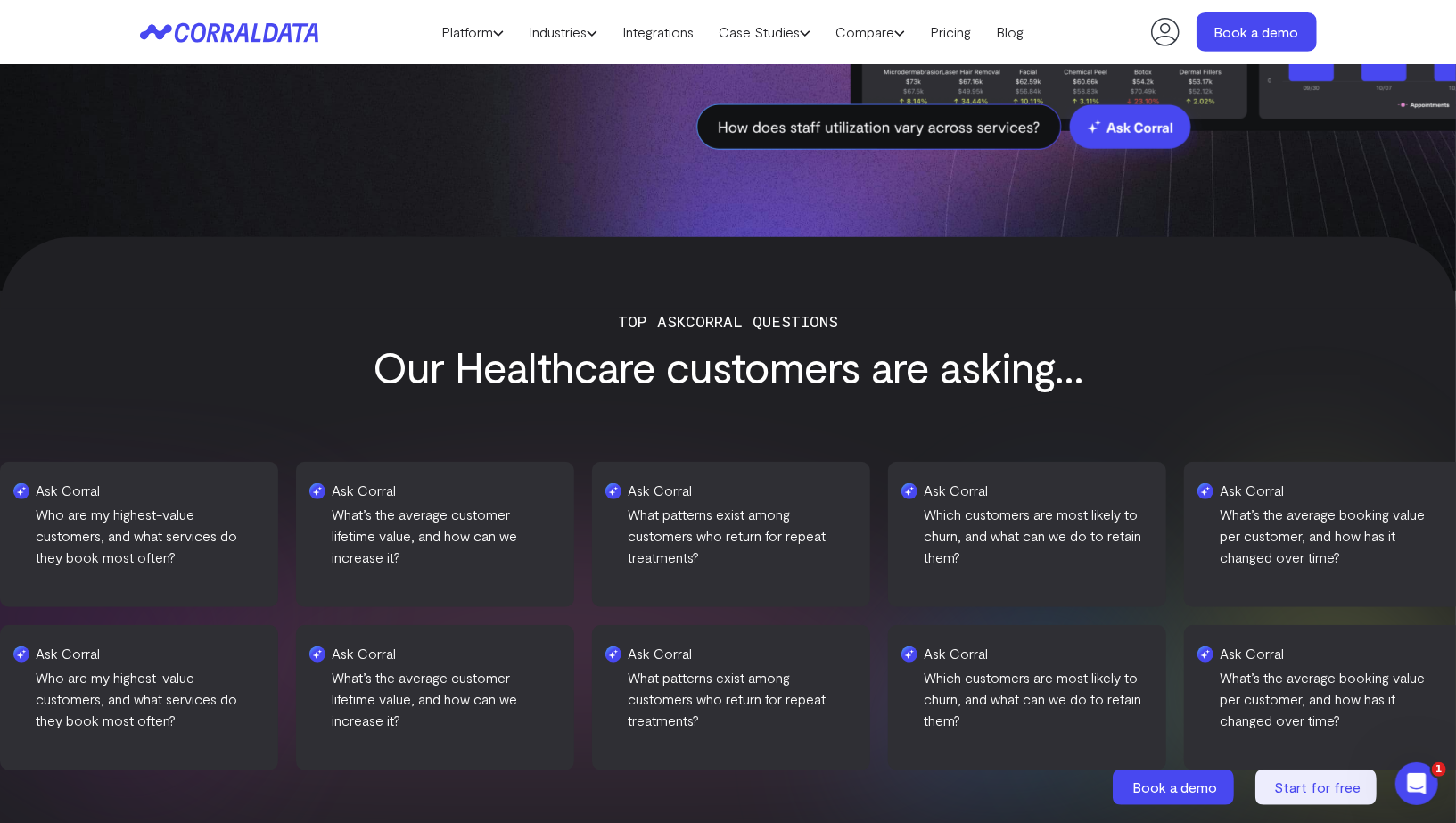
scroll to position [520, 0]
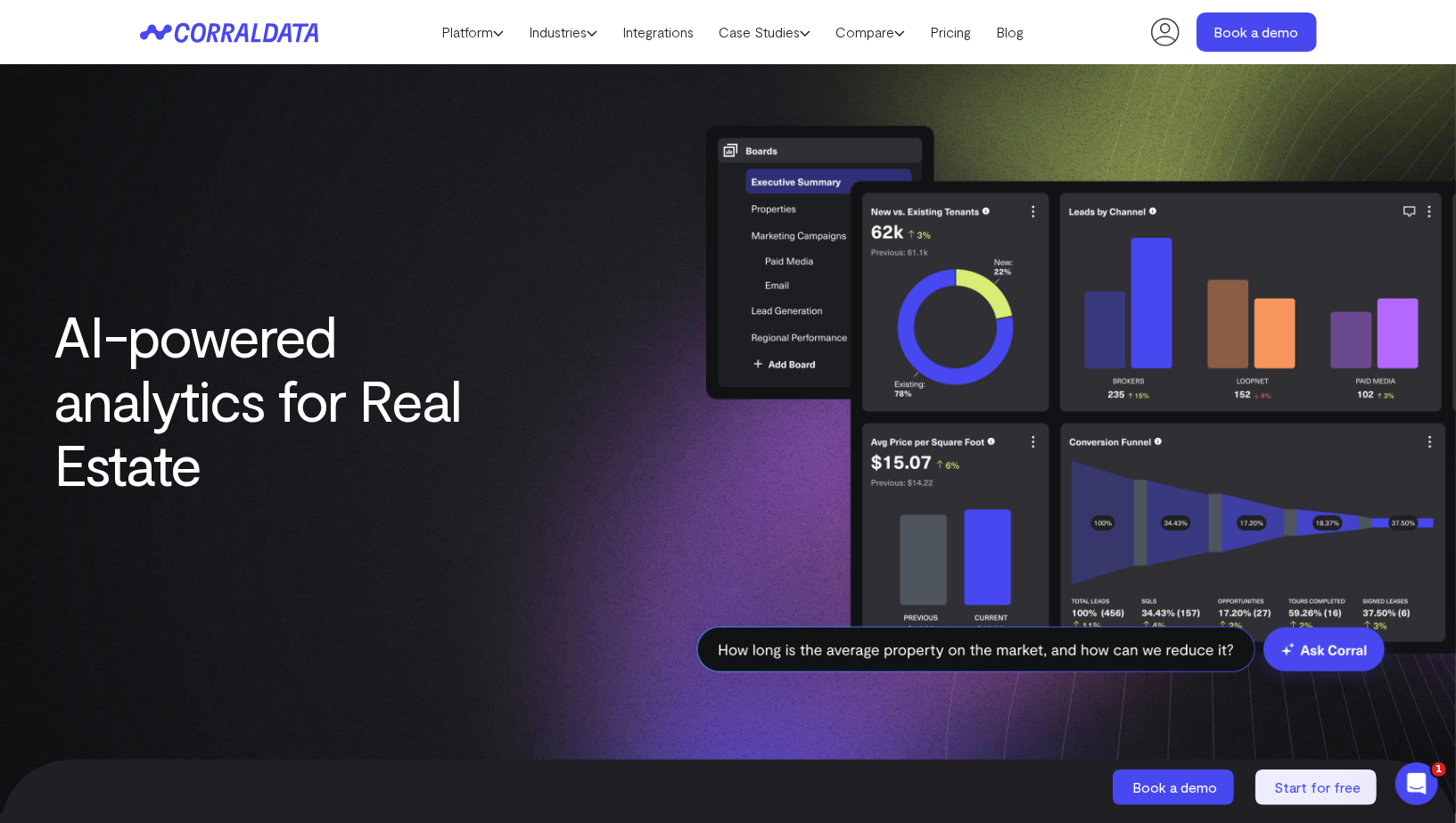
scroll to position [1, 0]
